Goal: Information Seeking & Learning: Learn about a topic

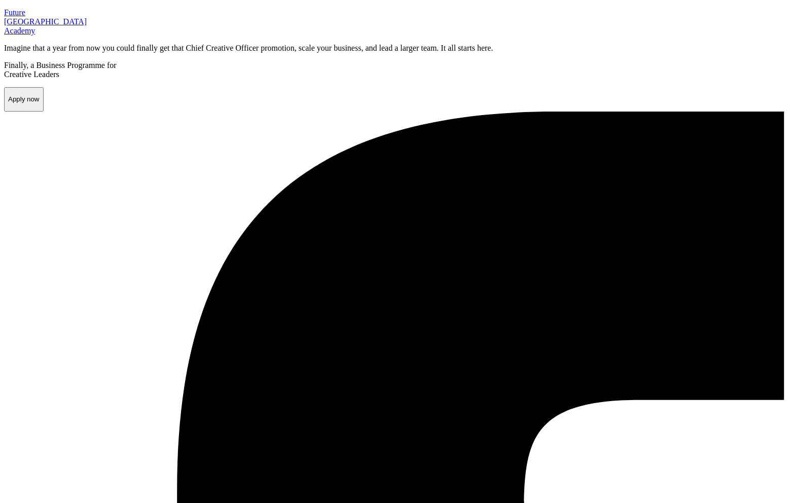
click at [66, 35] on div "F u t u re London A c a demy" at bounding box center [395, 21] width 782 height 27
click at [65, 35] on p "F u t u re London A c a demy" at bounding box center [395, 21] width 782 height 27
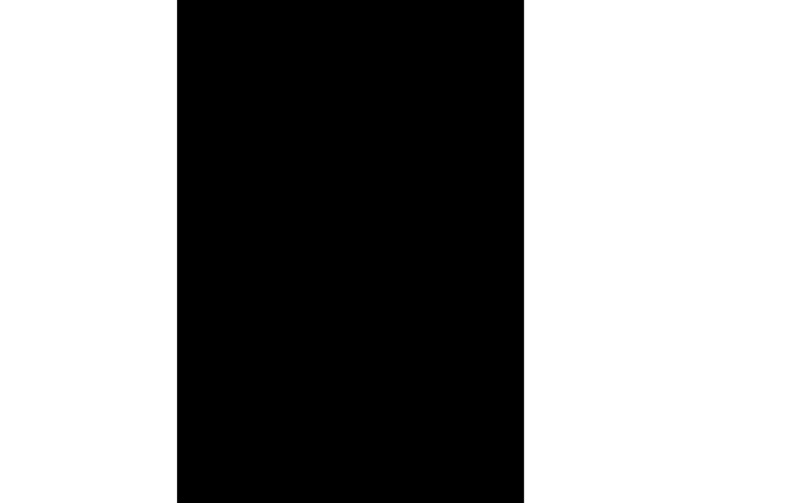
scroll to position [994, 0]
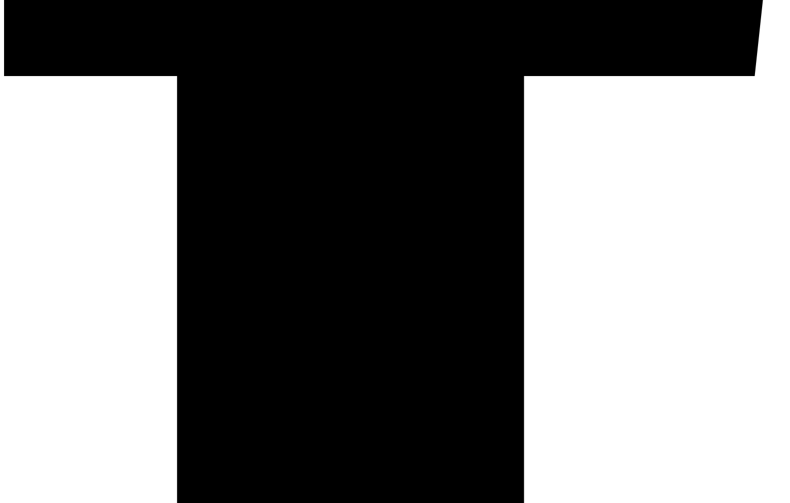
scroll to position [671, 0]
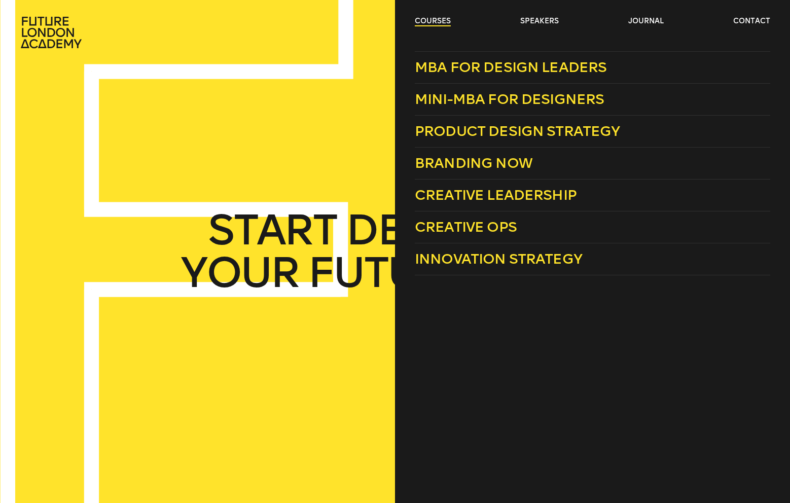
click at [448, 20] on link "courses" at bounding box center [433, 21] width 36 height 10
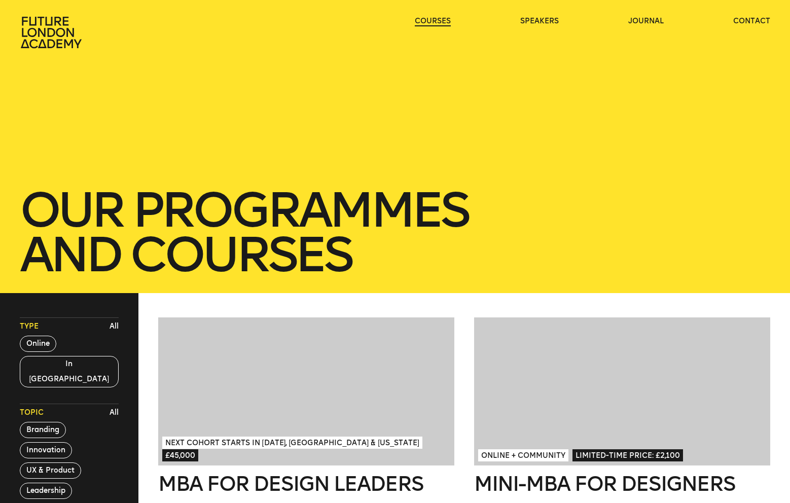
click at [448, 20] on link "courses" at bounding box center [433, 21] width 36 height 10
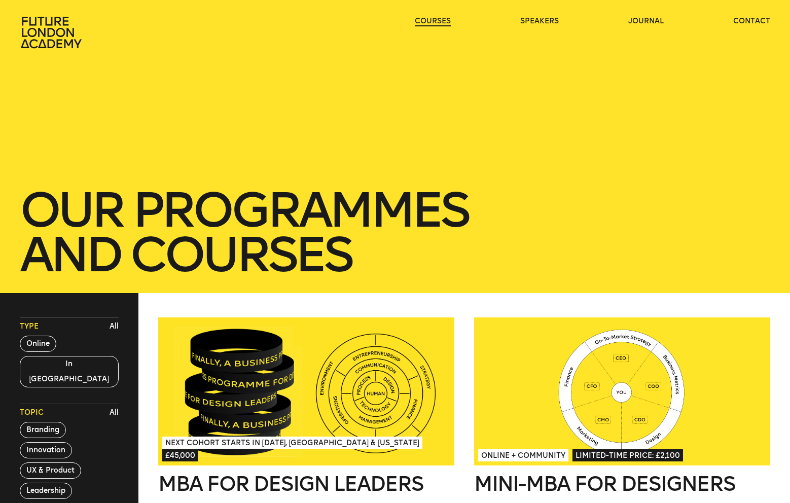
click at [443, 22] on link "courses" at bounding box center [433, 21] width 36 height 10
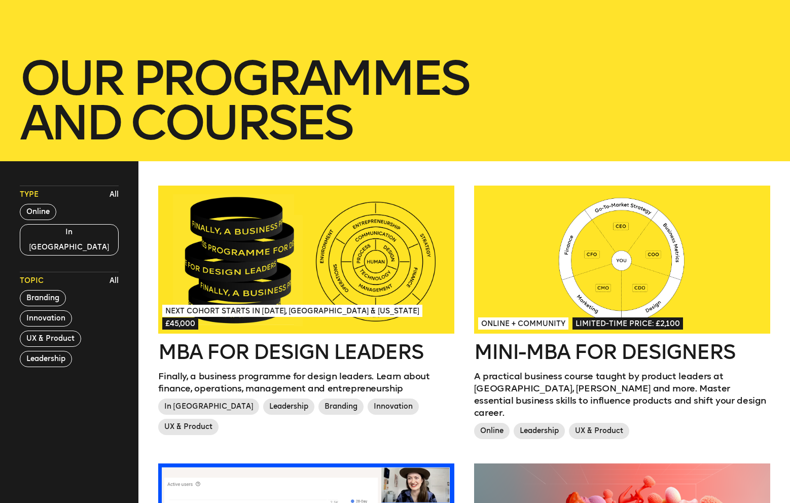
scroll to position [132, 0]
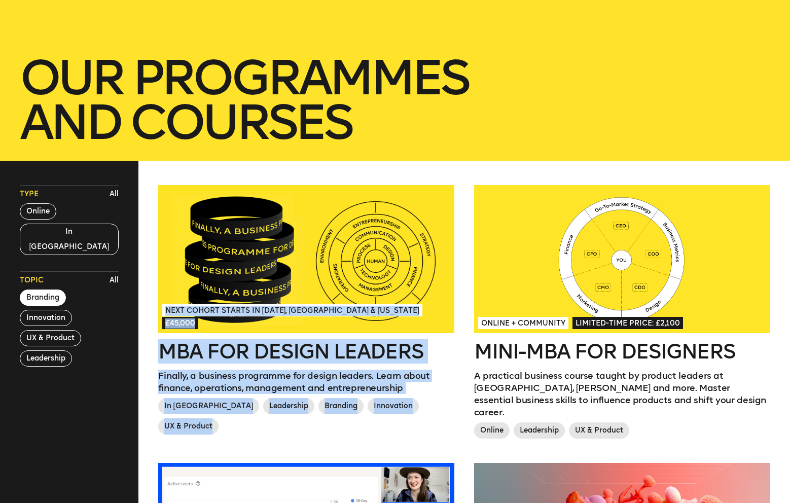
click at [49, 289] on button "Branding" at bounding box center [43, 297] width 46 height 16
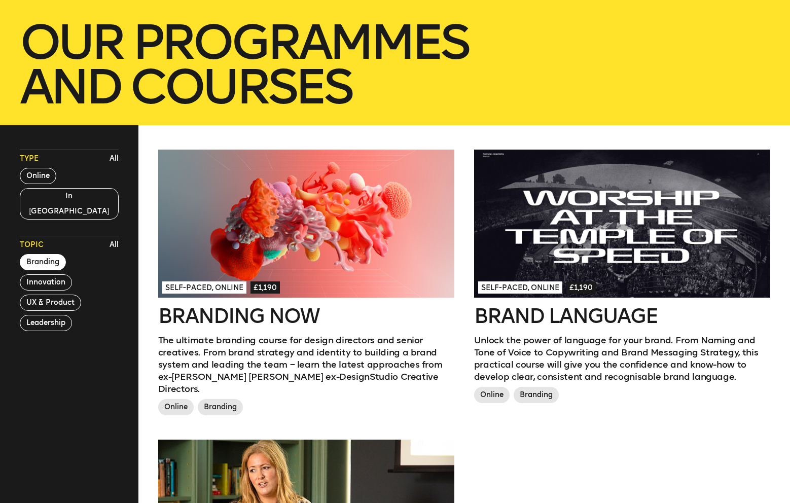
scroll to position [142, 0]
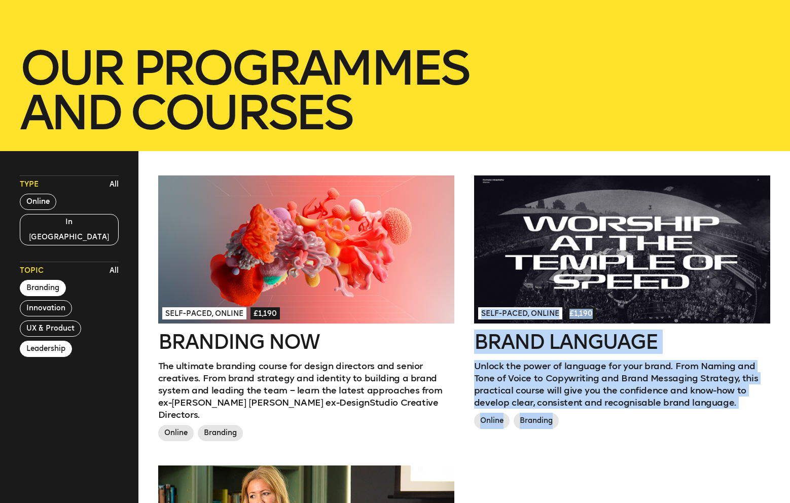
click at [42, 341] on button "Leadership" at bounding box center [46, 349] width 52 height 16
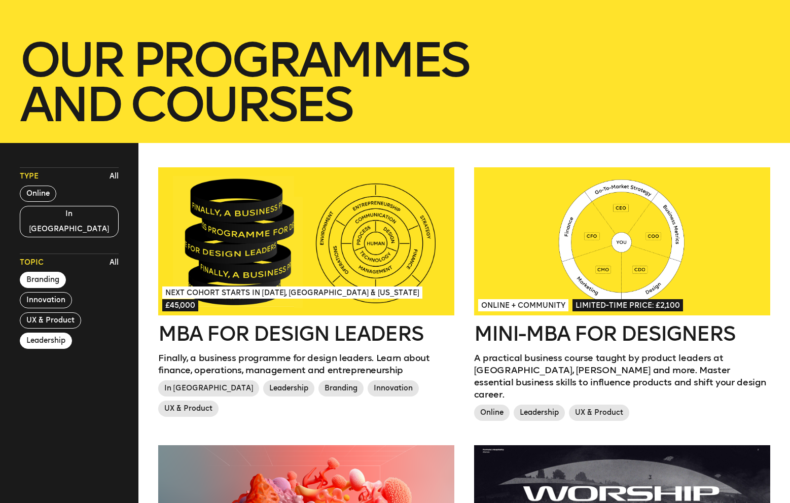
scroll to position [0, 0]
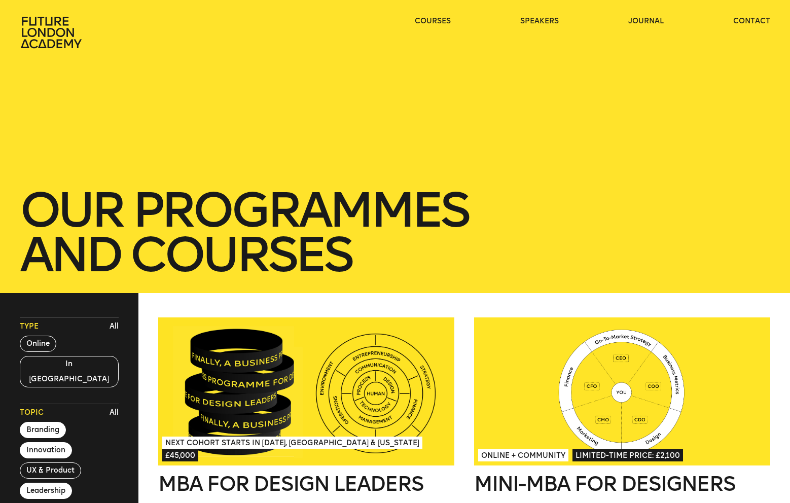
click at [46, 442] on button "Innovation" at bounding box center [46, 450] width 52 height 16
click at [48, 365] on button "In London" at bounding box center [69, 371] width 99 height 31
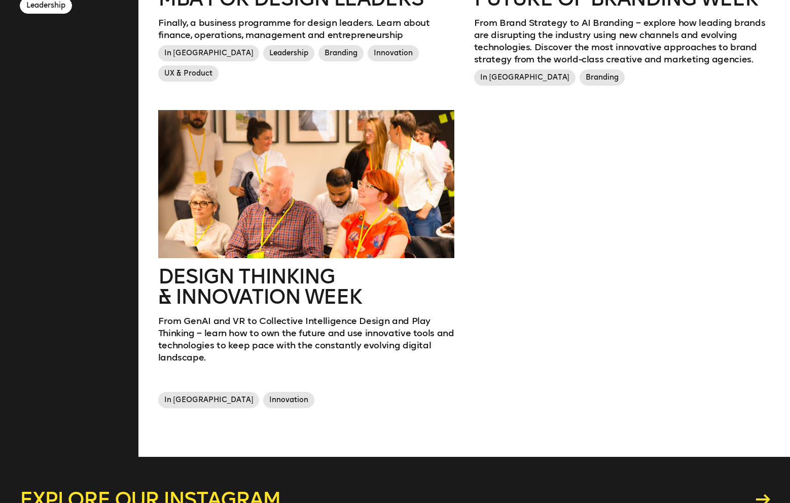
scroll to position [487, 0]
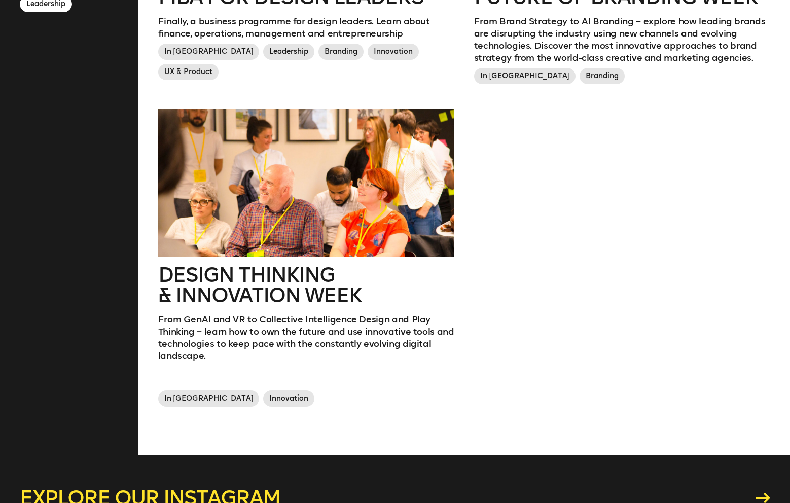
click at [299, 269] on h2 "Design Thinking & innovation Week" at bounding box center [306, 285] width 296 height 41
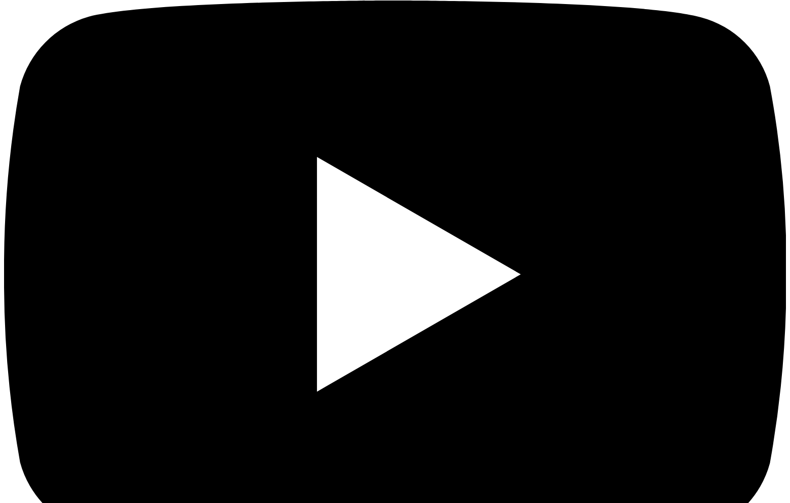
scroll to position [3217, 0]
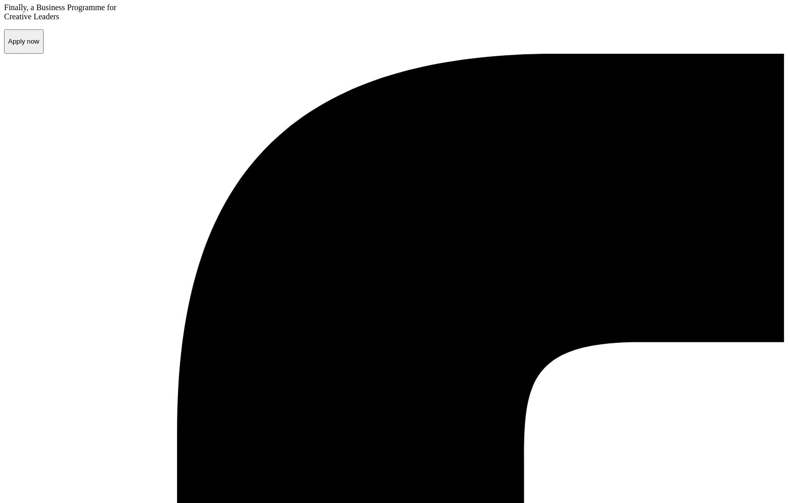
scroll to position [0, 0]
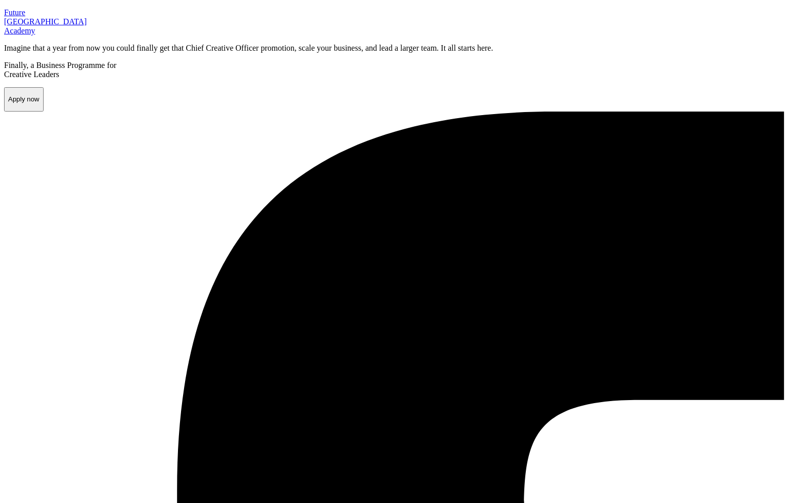
click at [53, 35] on p "F u t u re London A c a demy" at bounding box center [395, 21] width 782 height 27
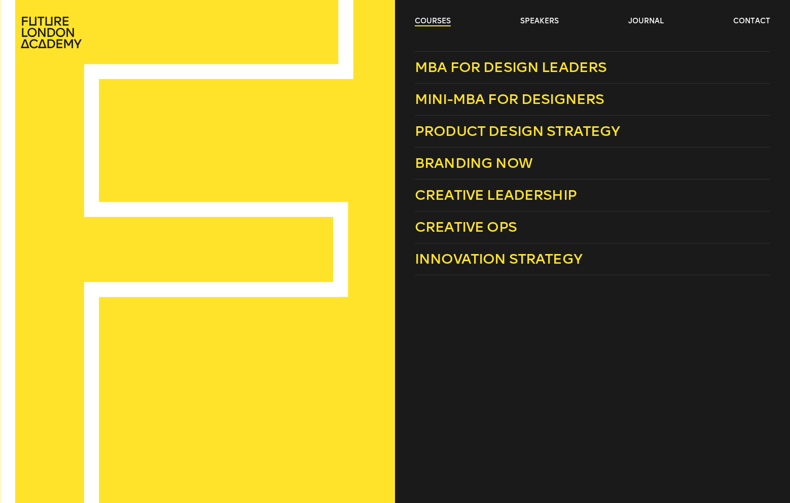
click at [443, 20] on link "courses" at bounding box center [433, 21] width 36 height 10
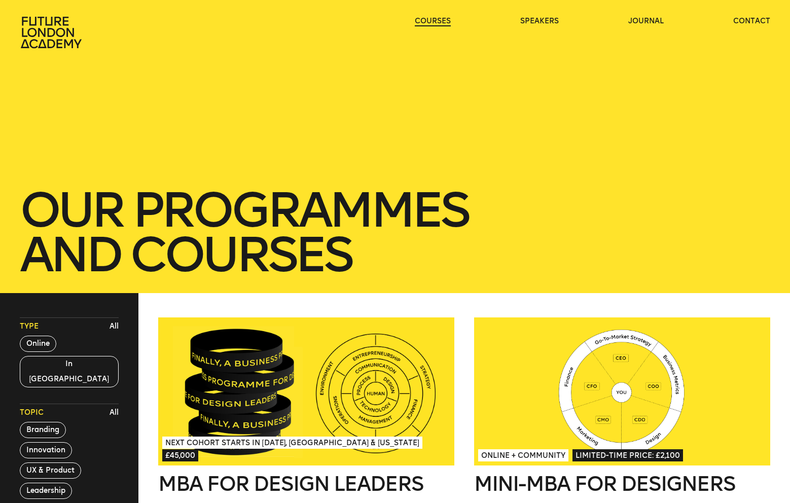
click at [443, 20] on link "courses" at bounding box center [433, 21] width 36 height 10
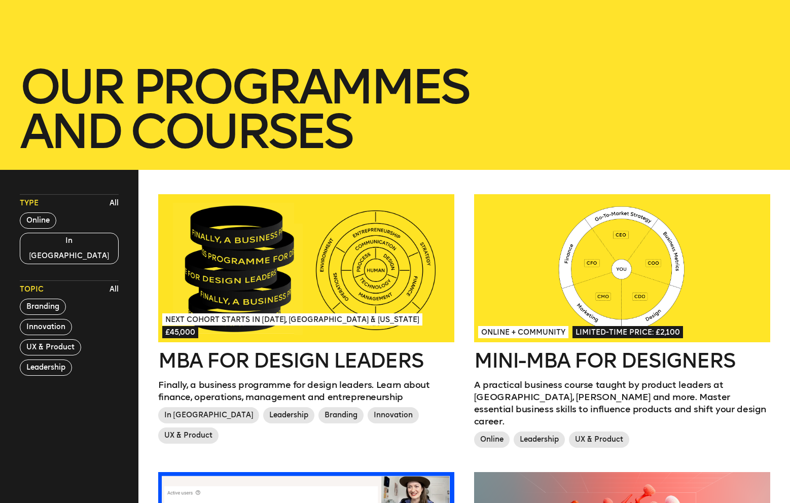
scroll to position [126, 0]
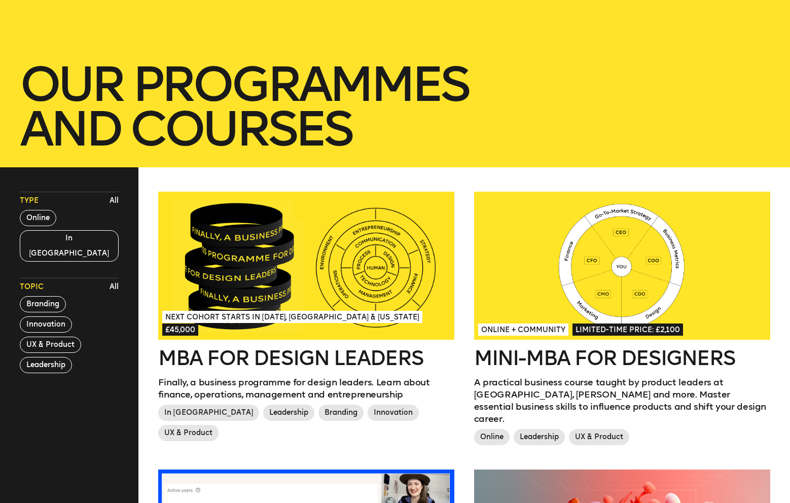
click at [577, 359] on h2 "Mini-MBA for Designers" at bounding box center [622, 358] width 296 height 20
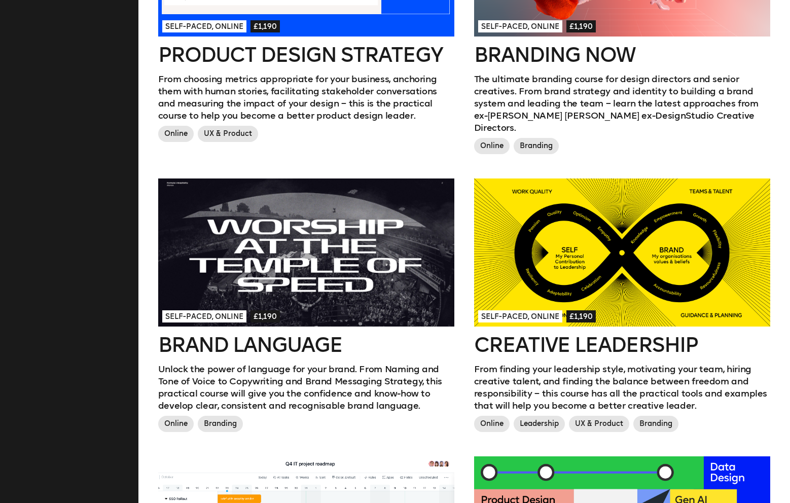
scroll to position [716, 0]
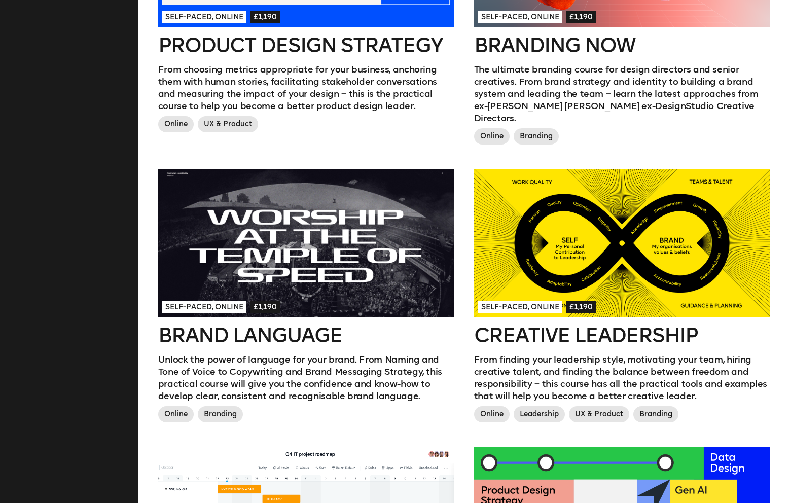
click at [272, 325] on h2 "Brand Language" at bounding box center [306, 335] width 296 height 20
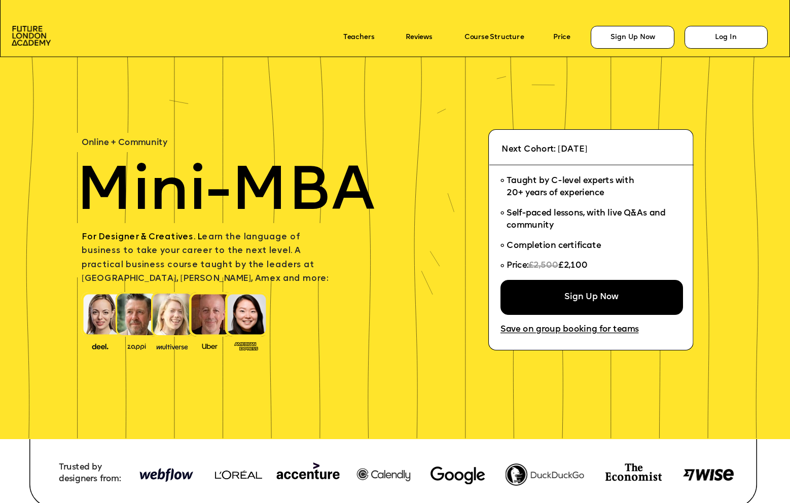
scroll to position [263, 0]
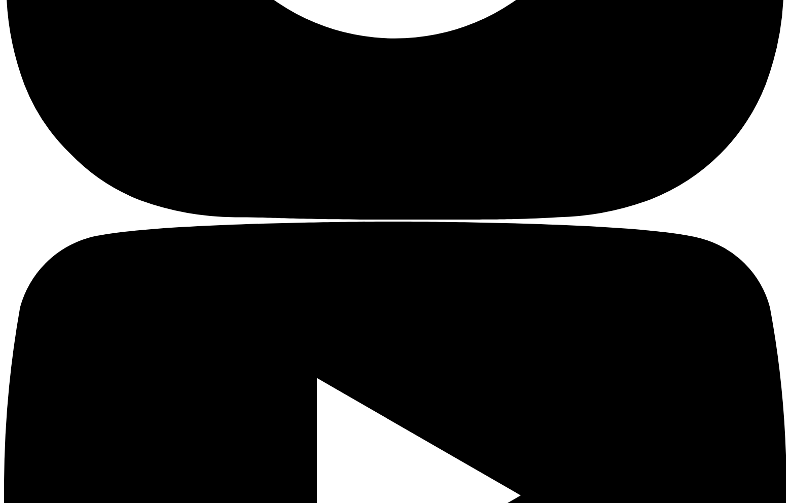
scroll to position [3060, 0]
